Goal: Transaction & Acquisition: Purchase product/service

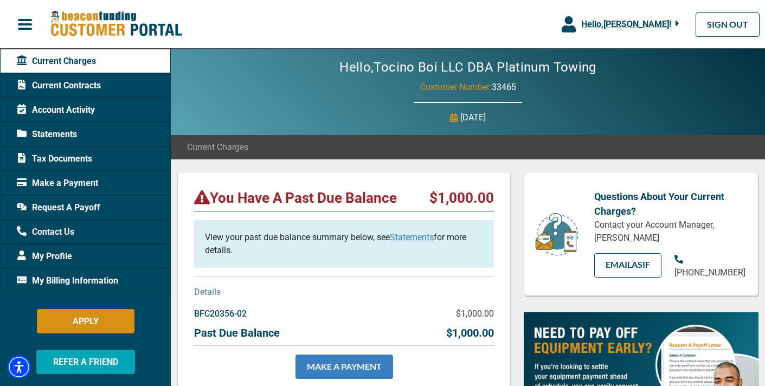
click at [367, 367] on link "MAKE A PAYMENT" at bounding box center [344, 366] width 98 height 24
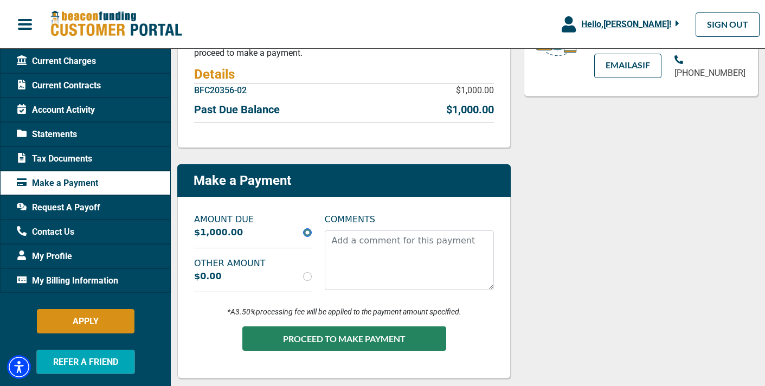
scroll to position [201, 0]
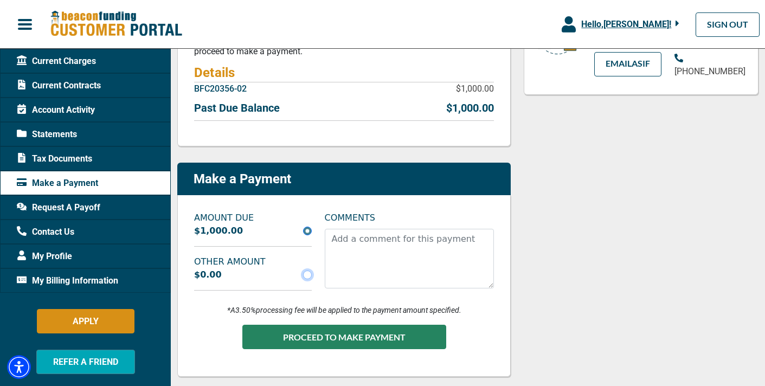
click at [307, 274] on input "radio" at bounding box center [307, 274] width 9 height 9
radio input "true"
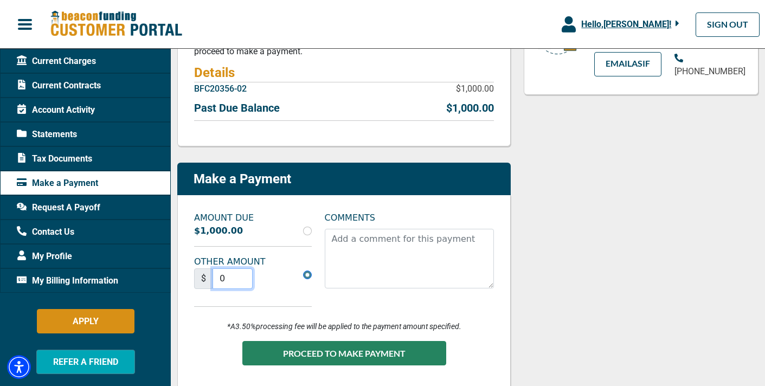
click at [246, 274] on input "0" at bounding box center [232, 278] width 40 height 21
click at [242, 274] on input "1" at bounding box center [232, 278] width 40 height 21
click at [242, 274] on input "2" at bounding box center [232, 278] width 40 height 21
click at [242, 274] on input "3" at bounding box center [232, 278] width 40 height 21
click at [242, 274] on input "4" at bounding box center [232, 278] width 40 height 21
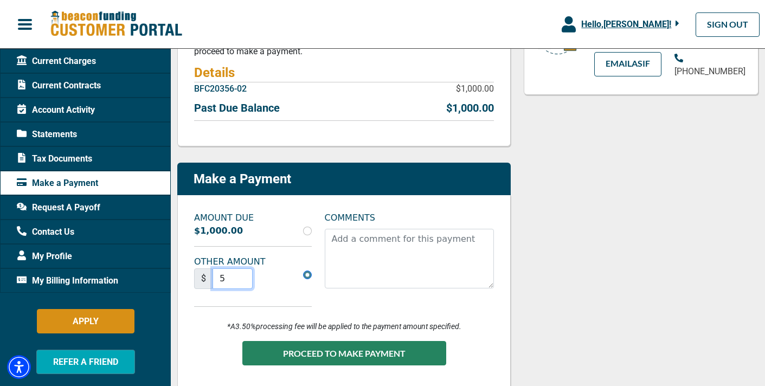
click at [242, 274] on input "5" at bounding box center [232, 278] width 40 height 21
click at [242, 274] on input "6" at bounding box center [232, 278] width 40 height 21
click at [242, 274] on input "7" at bounding box center [232, 278] width 40 height 21
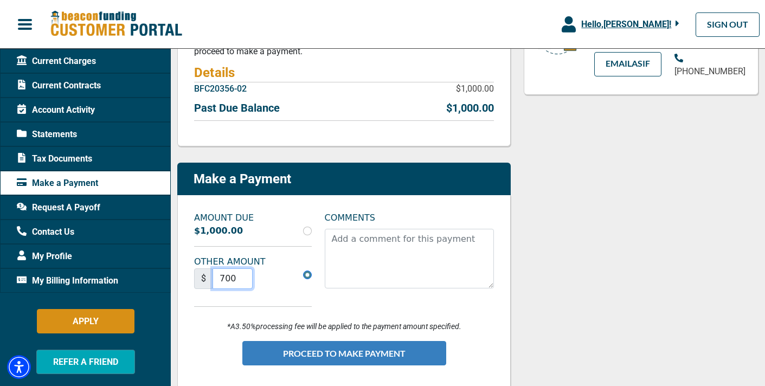
type input "700"
click at [318, 347] on button "PROCEED TO MAKE PAYMENT" at bounding box center [344, 353] width 204 height 24
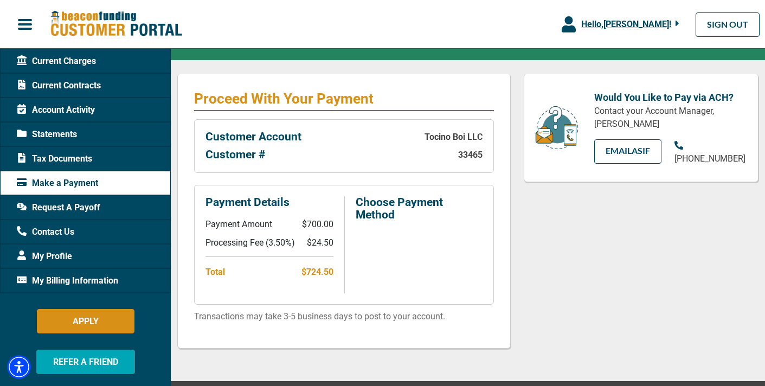
scroll to position [208, 0]
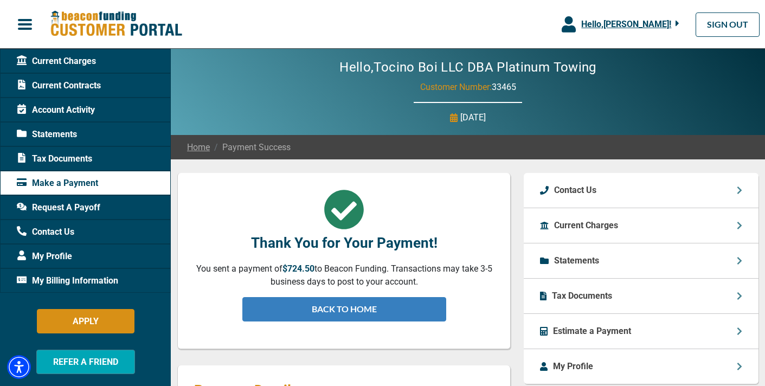
click at [357, 313] on link "BACK TO HOME" at bounding box center [344, 309] width 204 height 24
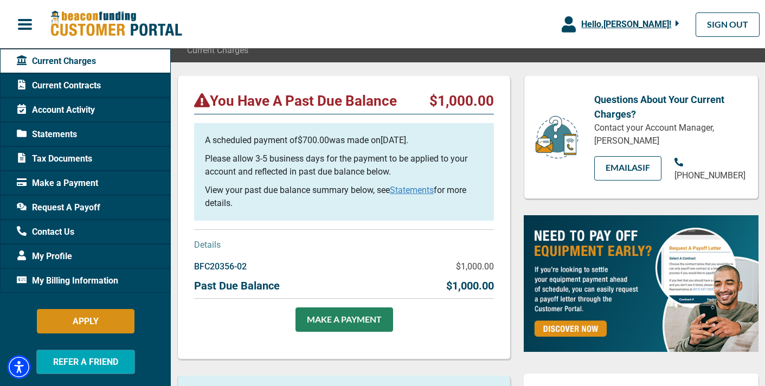
scroll to position [92, 0]
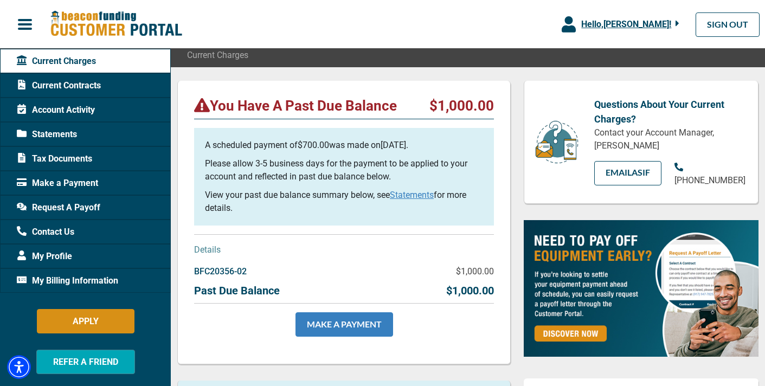
click at [340, 323] on link "MAKE A PAYMENT" at bounding box center [344, 324] width 98 height 24
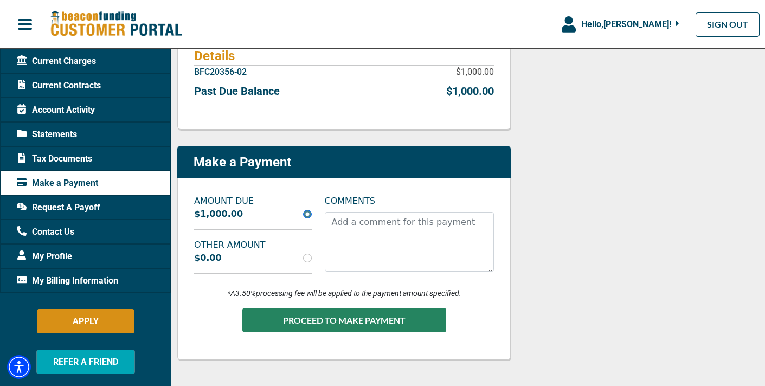
scroll to position [269, 0]
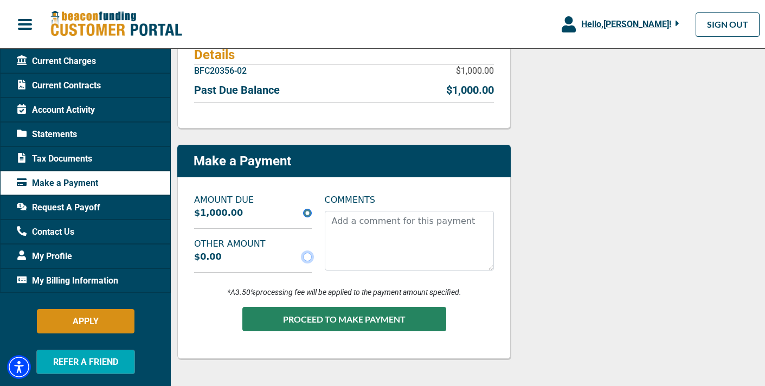
click at [304, 256] on input "radio" at bounding box center [307, 257] width 9 height 9
radio input "true"
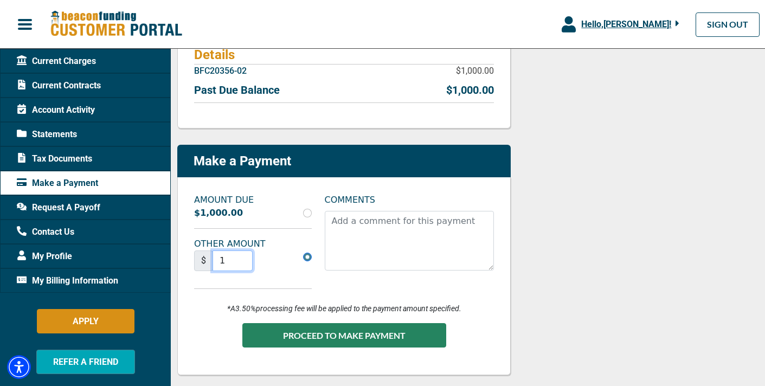
click at [244, 257] on input "1" at bounding box center [232, 260] width 40 height 21
click at [244, 257] on input "2" at bounding box center [232, 260] width 40 height 21
click at [244, 257] on input "3" at bounding box center [232, 260] width 40 height 21
click at [244, 257] on input "4" at bounding box center [232, 260] width 40 height 21
click at [242, 260] on input "3" at bounding box center [232, 260] width 40 height 21
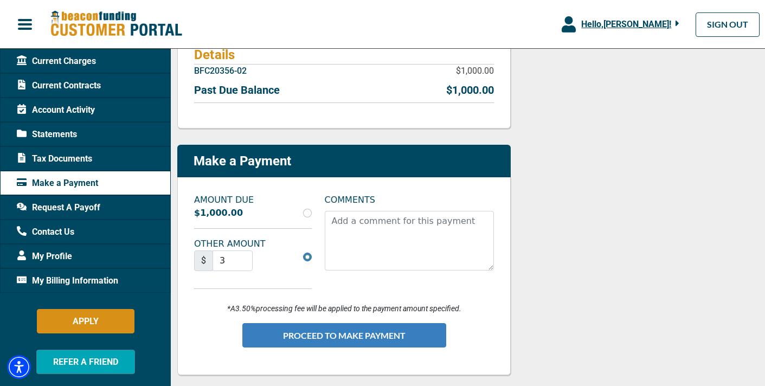
click at [315, 331] on button "PROCEED TO MAKE PAYMENT" at bounding box center [344, 335] width 204 height 24
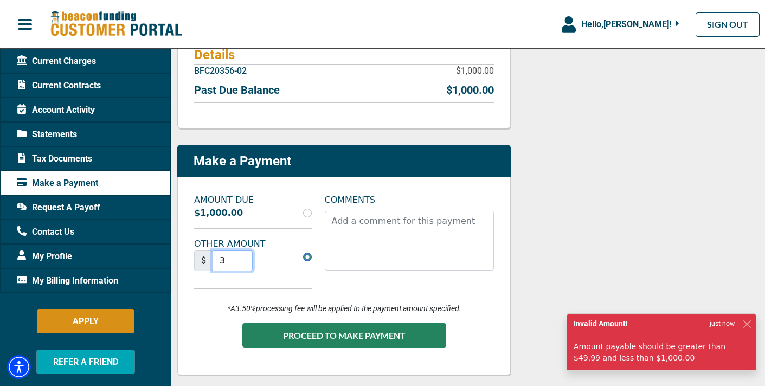
click at [231, 257] on input "3" at bounding box center [232, 260] width 40 height 21
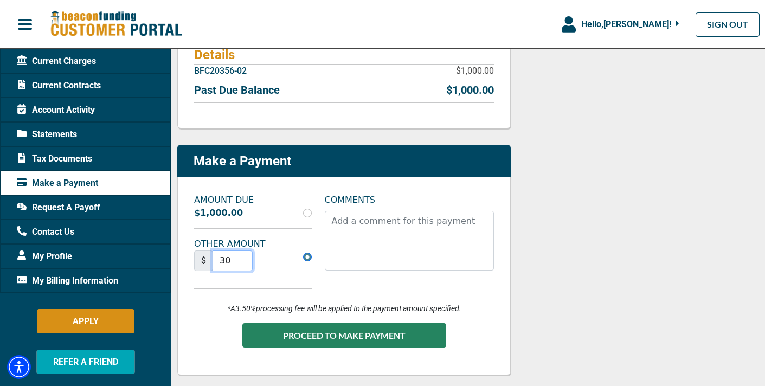
type input "3"
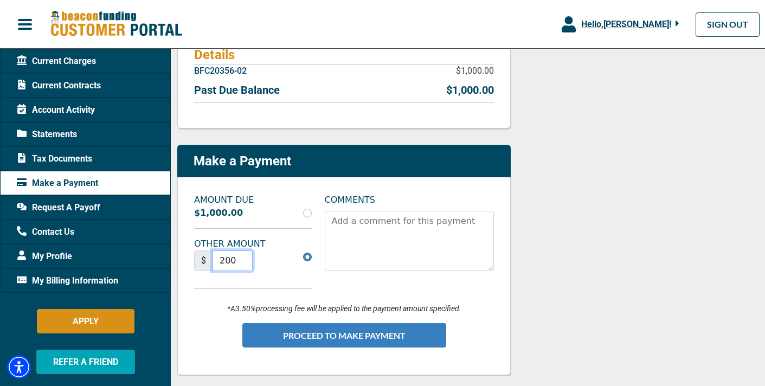
type input "200"
click at [333, 334] on button "PROCEED TO MAKE PAYMENT" at bounding box center [344, 335] width 204 height 24
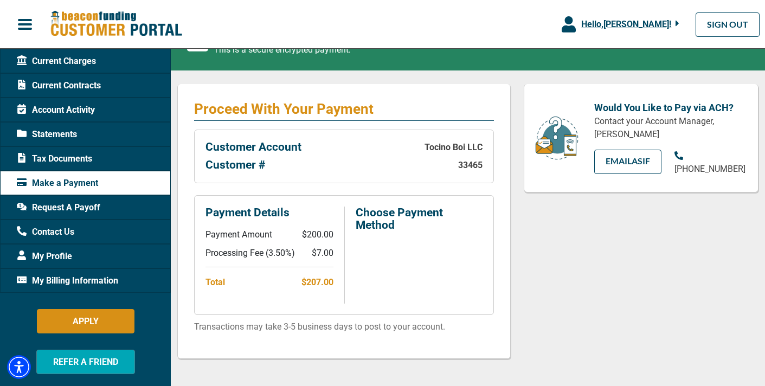
scroll to position [149, 0]
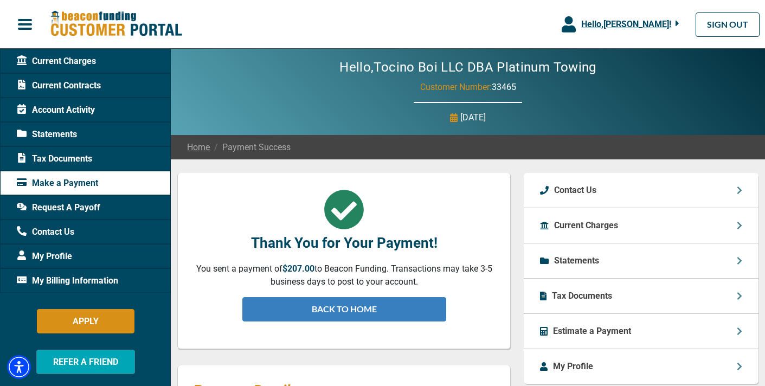
click at [334, 311] on link "BACK TO HOME" at bounding box center [344, 309] width 204 height 24
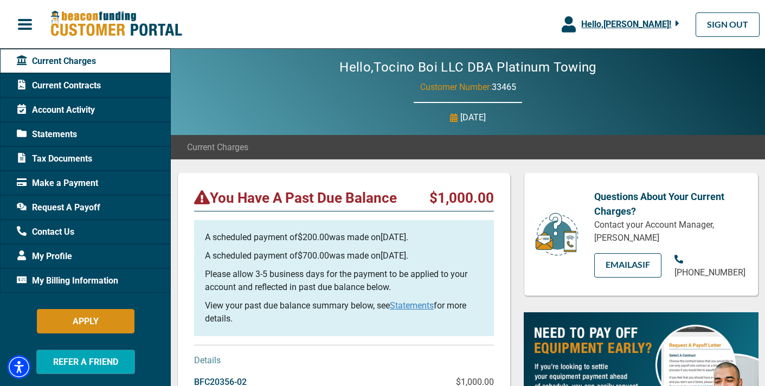
click at [59, 108] on span "Account Activity" at bounding box center [56, 110] width 78 height 13
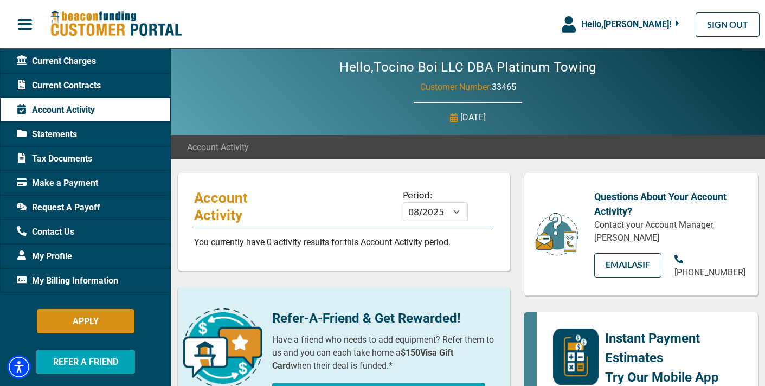
click at [63, 81] on span "Current Contracts" at bounding box center [59, 85] width 84 height 13
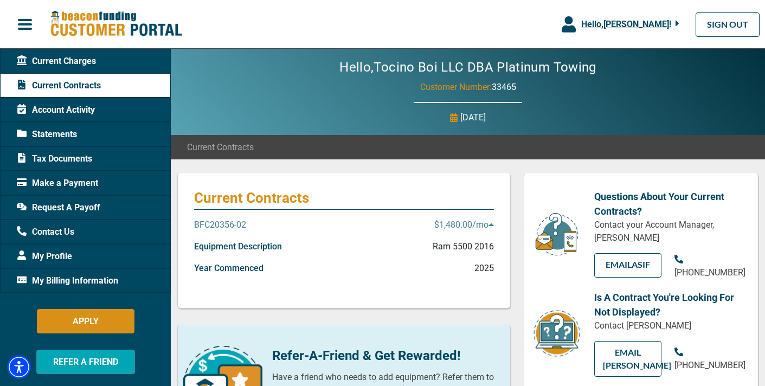
click at [62, 63] on span "Current Charges" at bounding box center [56, 61] width 79 height 13
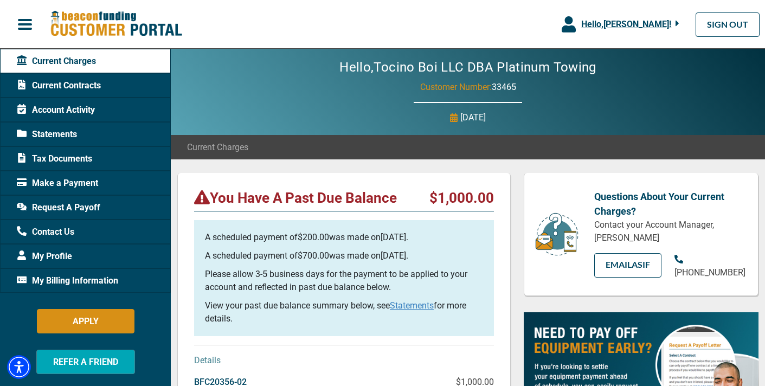
click at [66, 283] on span "My Billing Information" at bounding box center [67, 280] width 101 height 13
